Goal: Transaction & Acquisition: Obtain resource

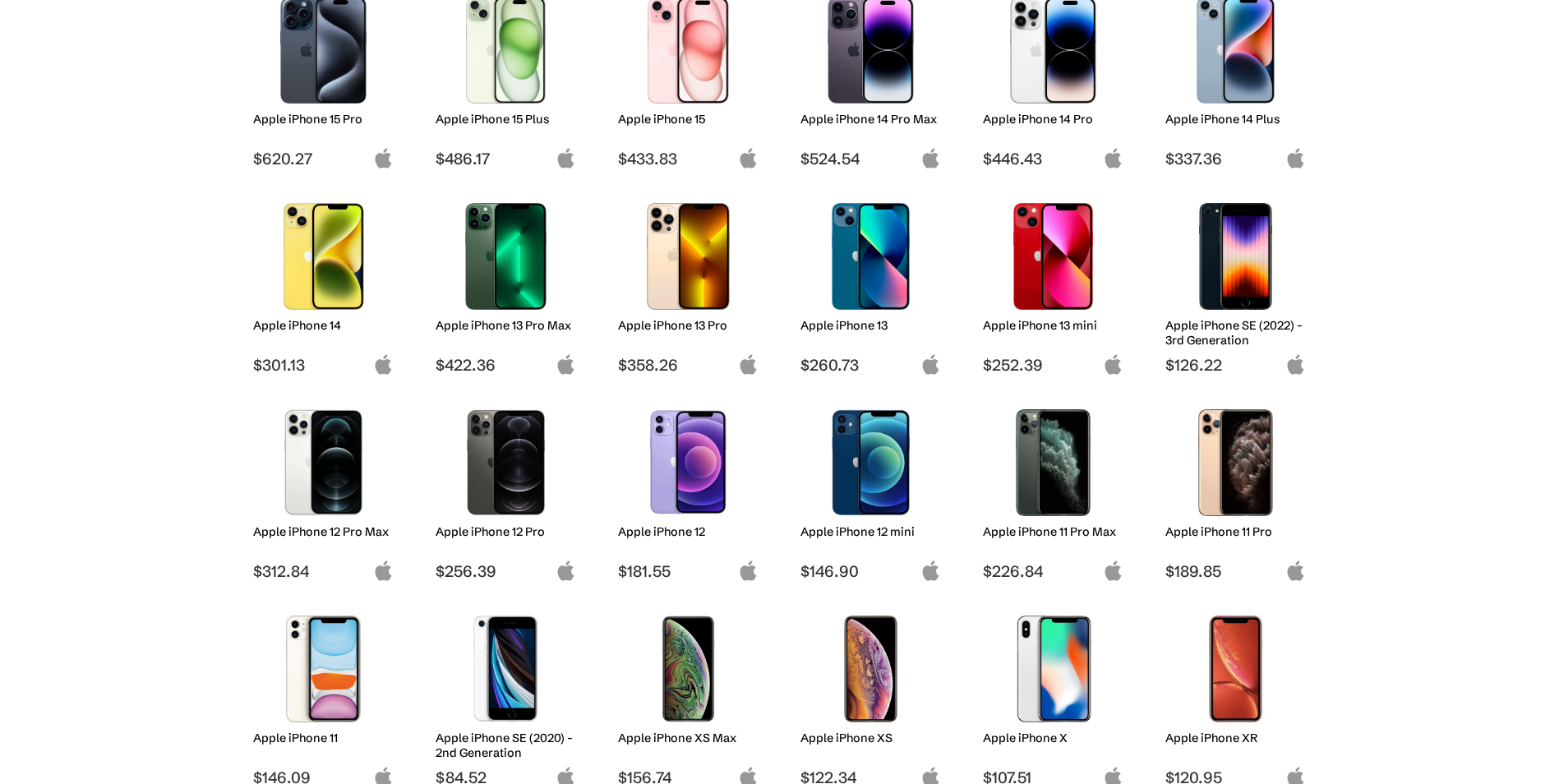
scroll to position [493, 0]
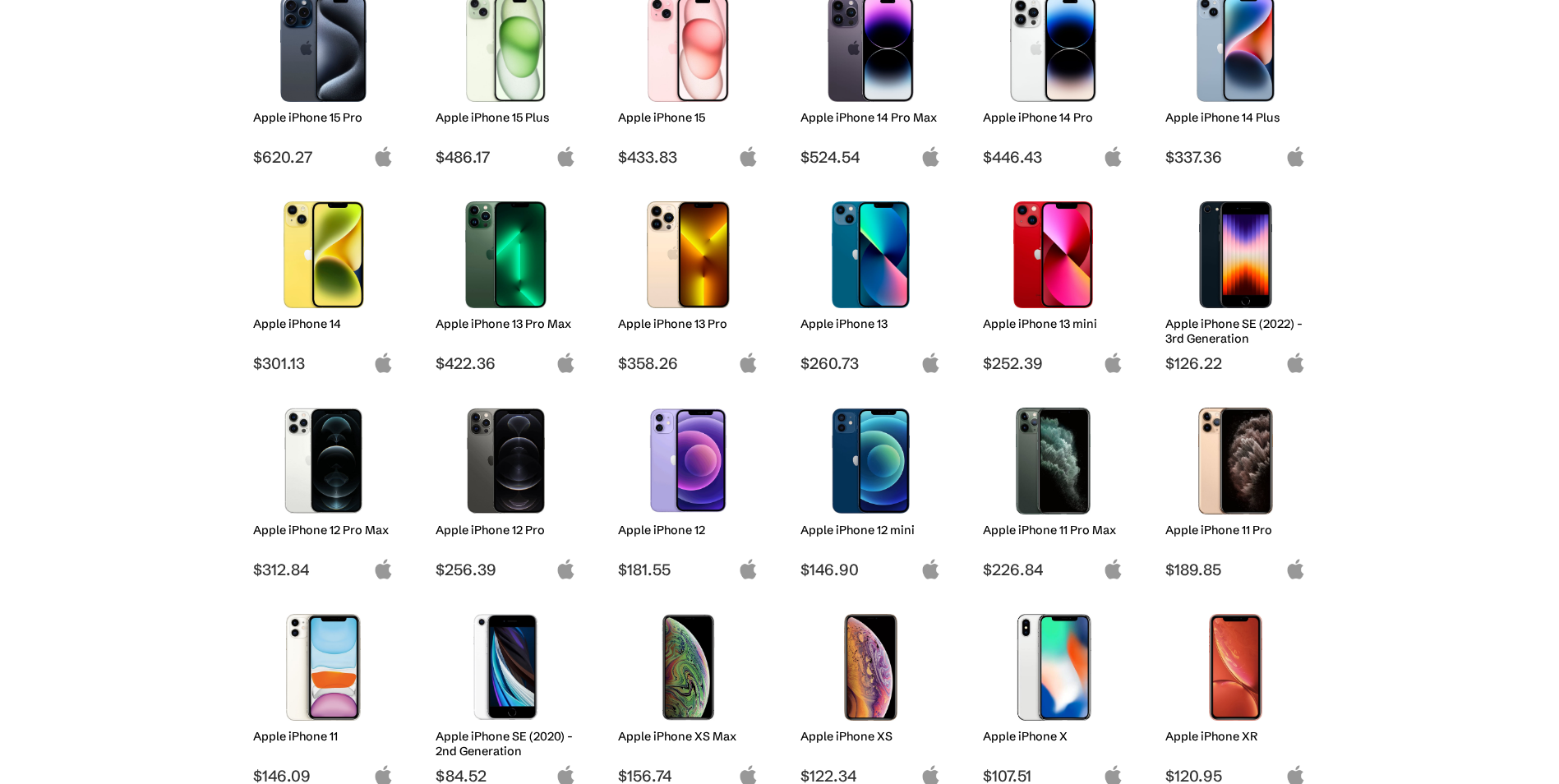
click at [699, 453] on img at bounding box center [688, 461] width 116 height 107
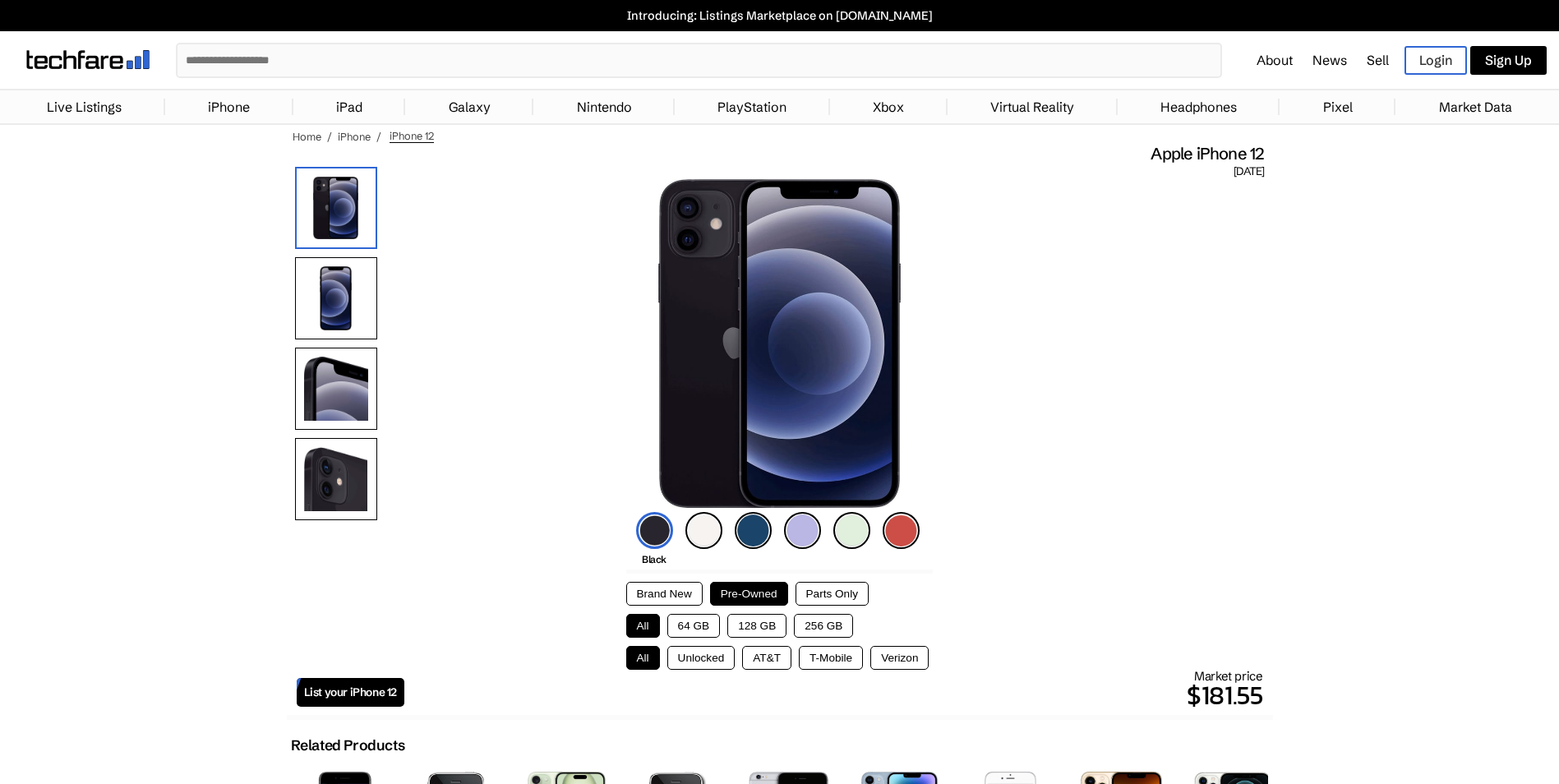
click at [755, 626] on button "128 GB" at bounding box center [756, 626] width 59 height 24
click at [896, 661] on button "Verizon" at bounding box center [899, 658] width 58 height 24
click at [842, 658] on button "T-Mobile" at bounding box center [831, 658] width 64 height 24
click at [774, 658] on button "AT&T" at bounding box center [766, 658] width 49 height 24
click at [723, 658] on button "Unlocked" at bounding box center [701, 658] width 68 height 24
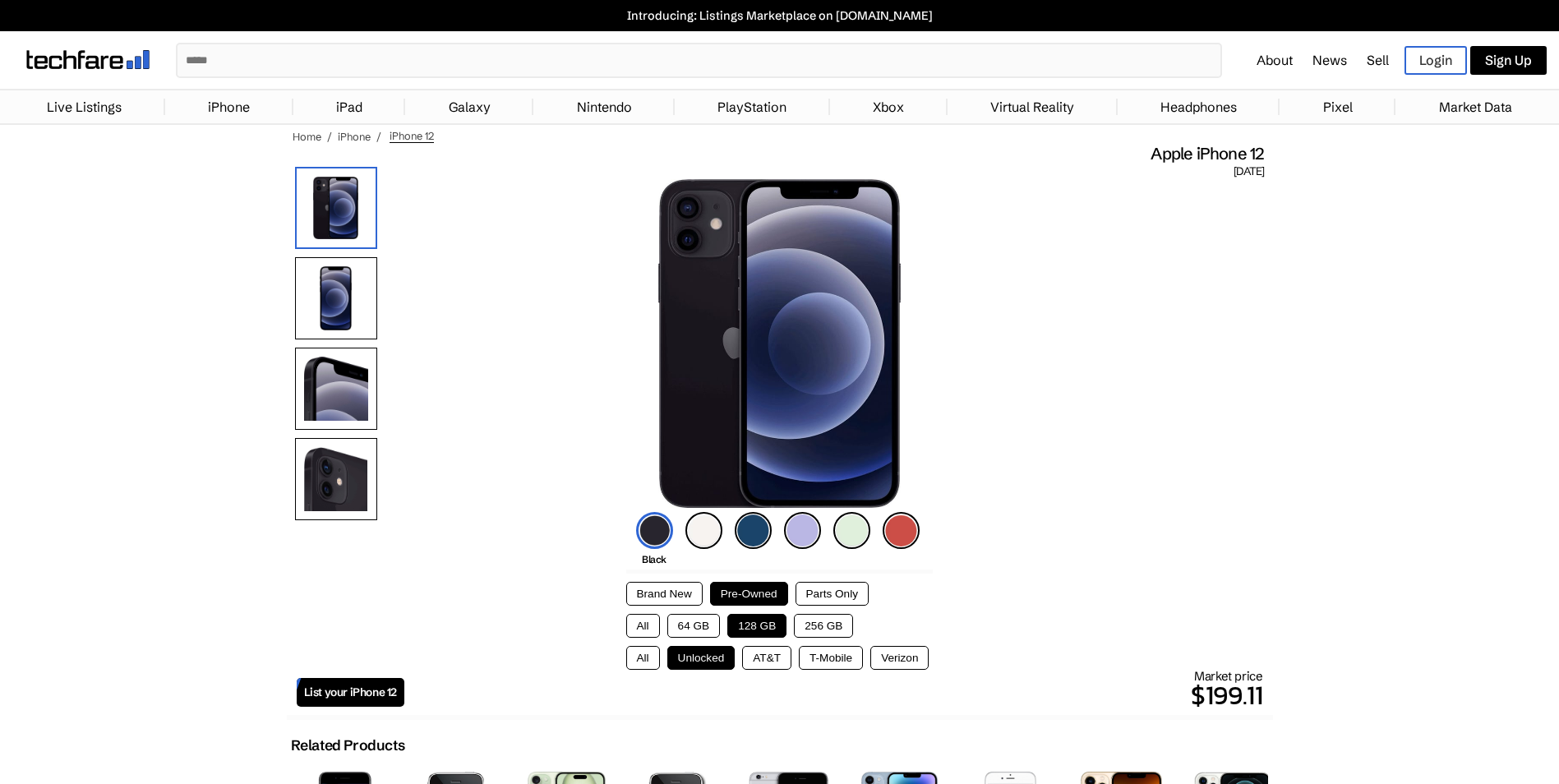
click at [653, 661] on button "All" at bounding box center [643, 658] width 34 height 24
click at [843, 593] on button "Parts Only" at bounding box center [832, 594] width 73 height 24
click at [768, 589] on button "Pre-Owned" at bounding box center [749, 594] width 78 height 24
